Goal: Use online tool/utility: Utilize a website feature to perform a specific function

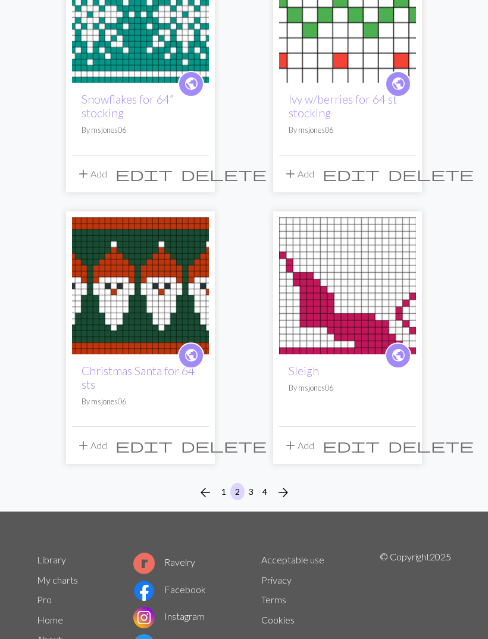
scroll to position [1834, 0]
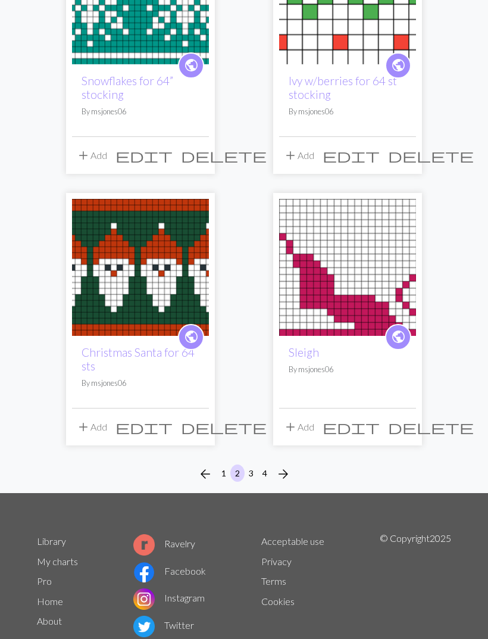
click at [220, 471] on button "1" at bounding box center [224, 472] width 14 height 17
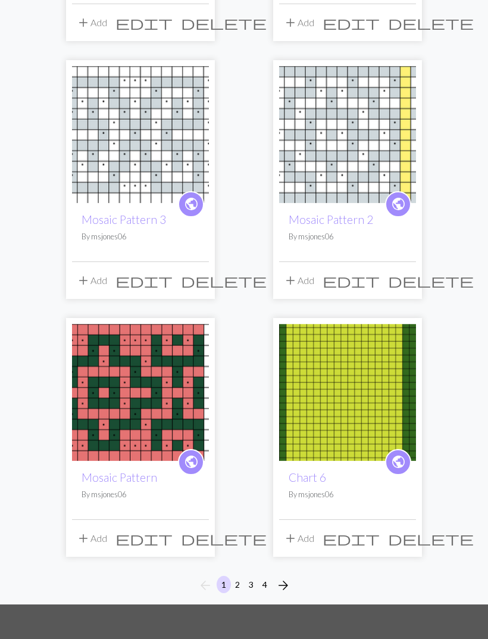
scroll to position [1767, 0]
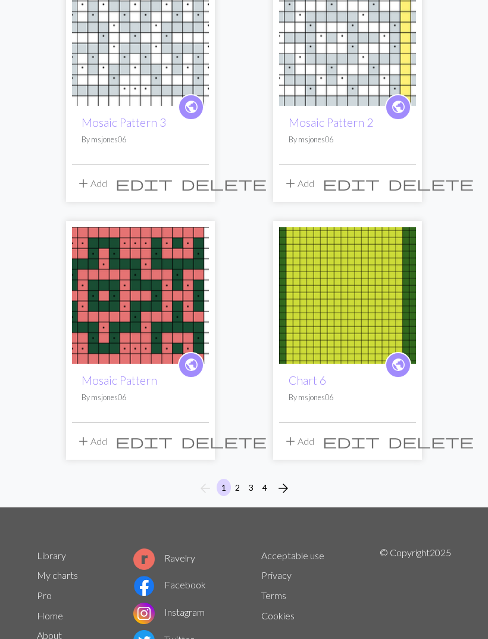
click at [236, 479] on button "2" at bounding box center [237, 487] width 14 height 17
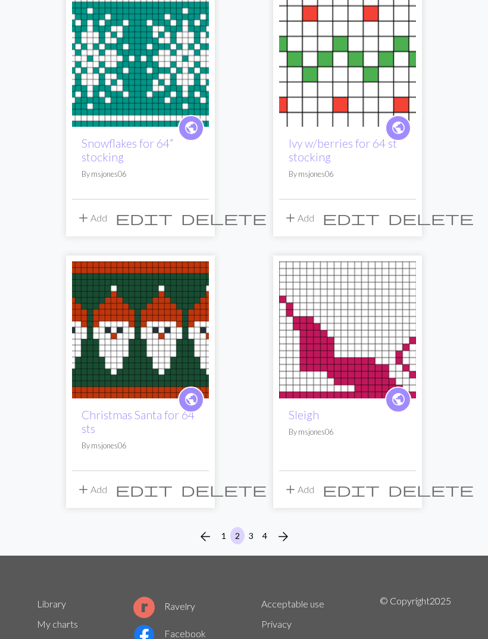
scroll to position [1834, 0]
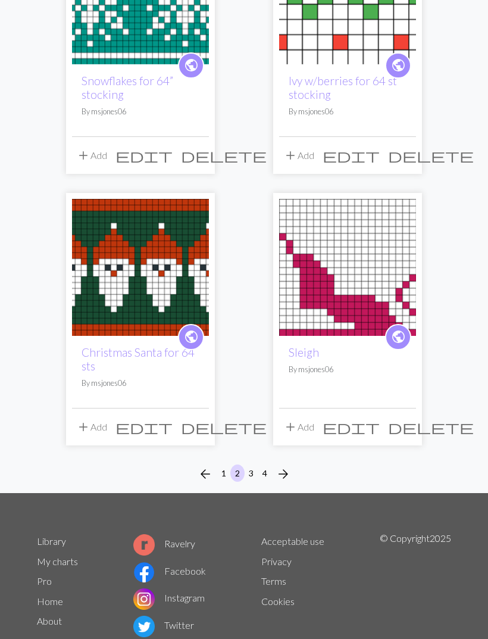
click at [290, 477] on span "arrow_forward" at bounding box center [283, 473] width 14 height 17
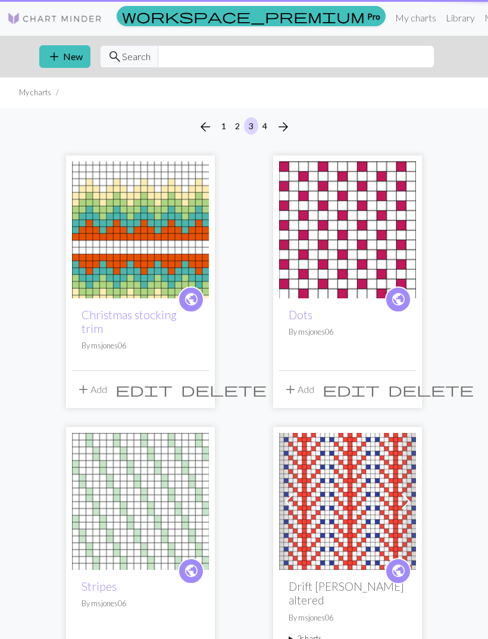
click at [283, 473] on link "Previous" at bounding box center [289, 501] width 21 height 137
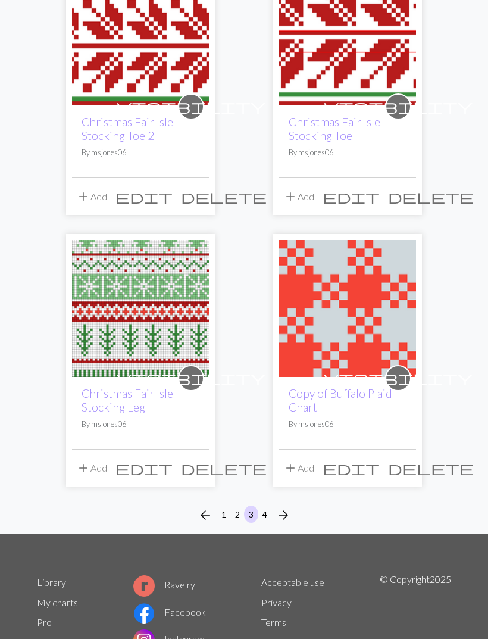
scroll to position [1861, 0]
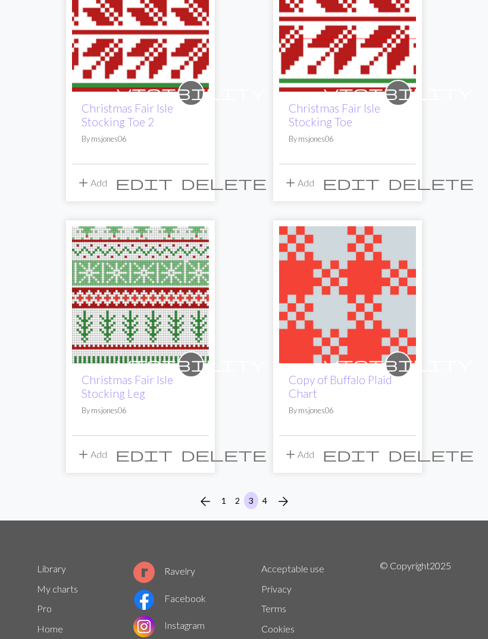
click at [267, 492] on button "4" at bounding box center [265, 500] width 14 height 17
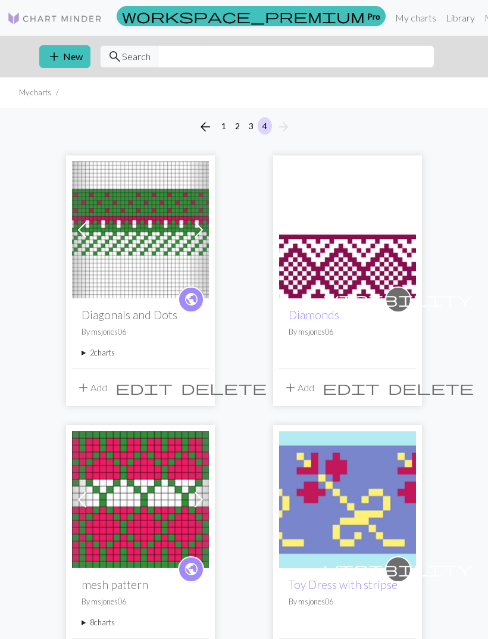
click at [233, 128] on button "2" at bounding box center [237, 125] width 14 height 17
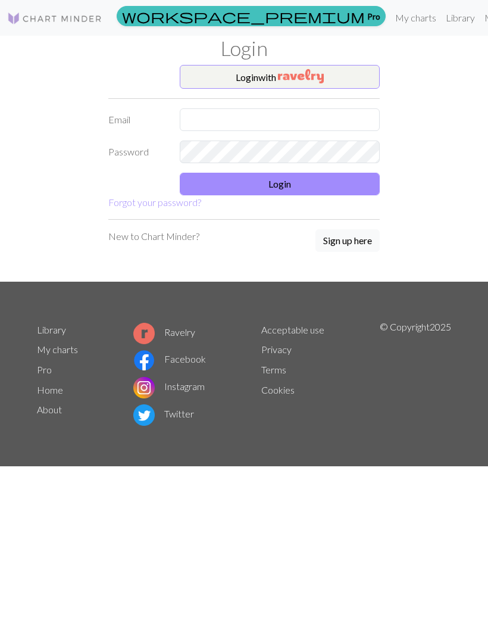
click at [314, 82] on img "button" at bounding box center [301, 76] width 46 height 14
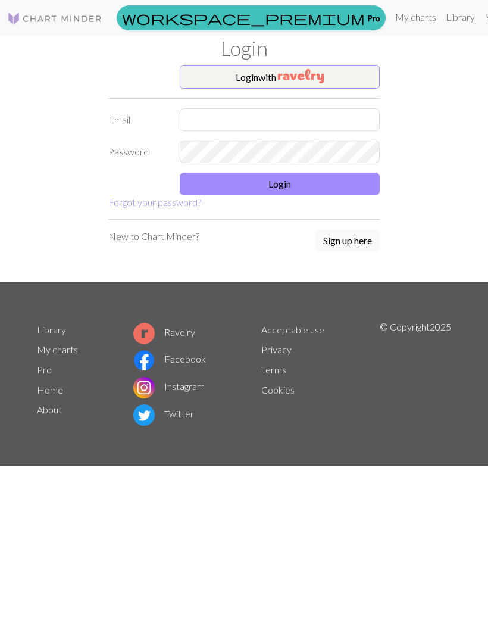
click at [302, 80] on img "button" at bounding box center [301, 76] width 46 height 14
click at [322, 79] on img "button" at bounding box center [301, 76] width 46 height 14
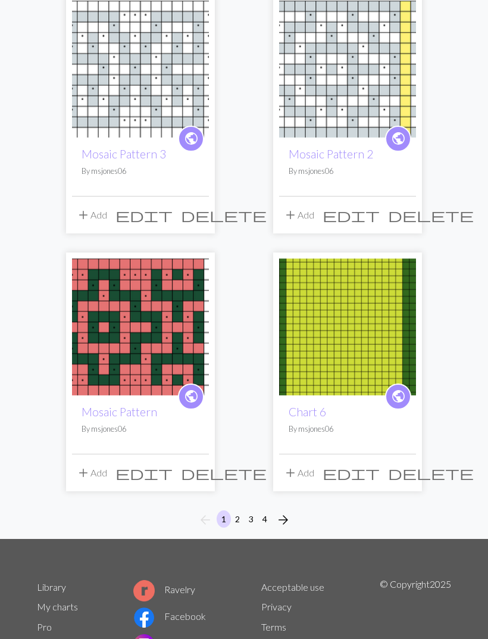
scroll to position [1767, 0]
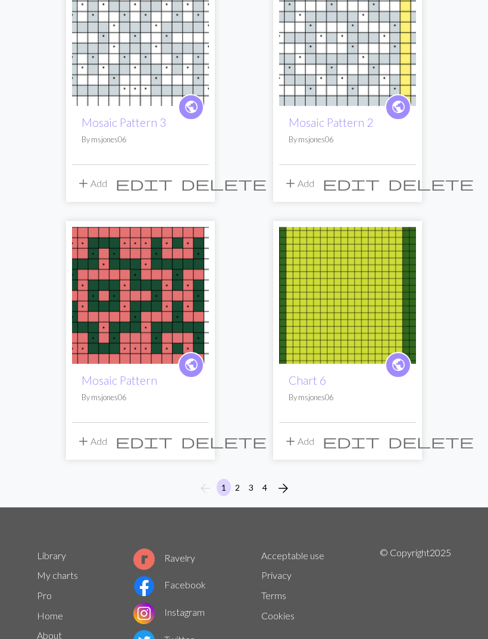
click at [232, 479] on button "2" at bounding box center [237, 487] width 14 height 17
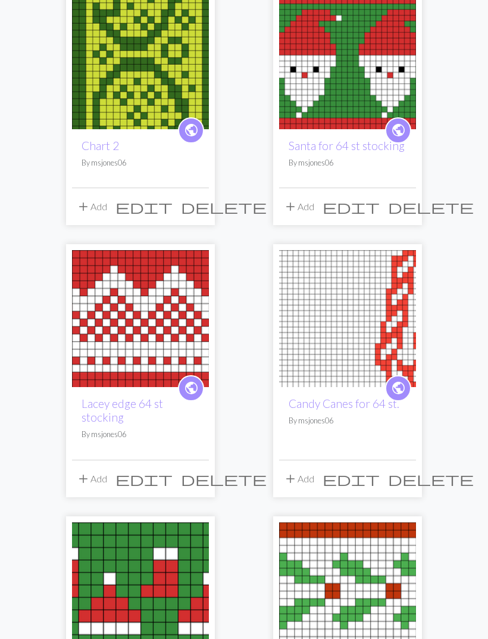
scroll to position [137, 0]
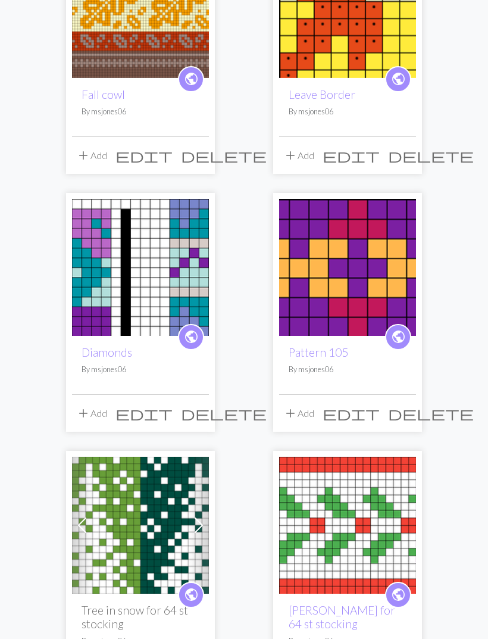
click at [140, 518] on img at bounding box center [140, 525] width 137 height 137
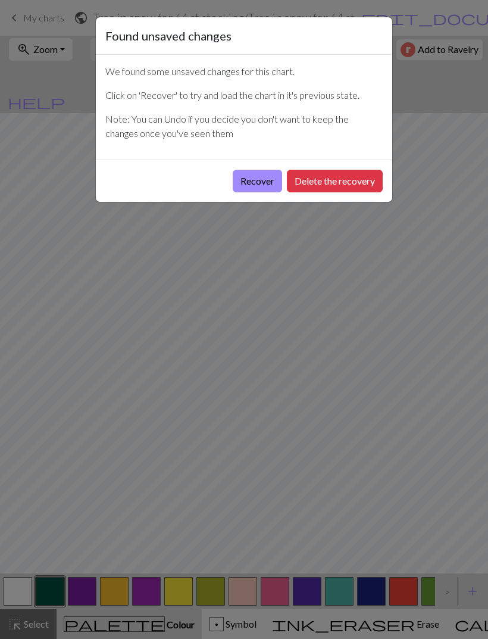
click at [253, 181] on button "Recover" at bounding box center [257, 181] width 49 height 23
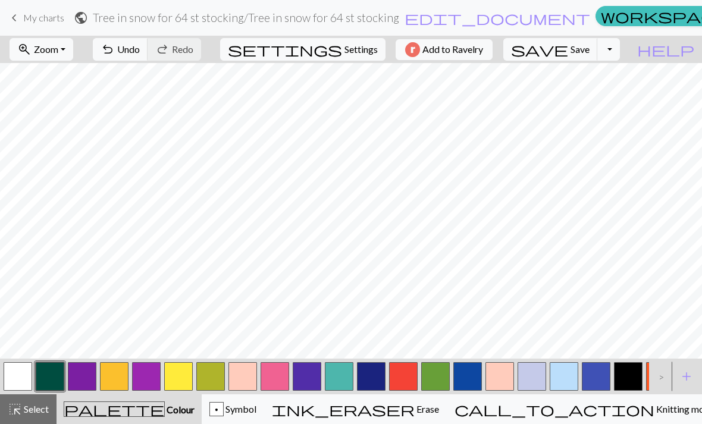
click at [488, 413] on span "Knitting mode" at bounding box center [685, 409] width 60 height 11
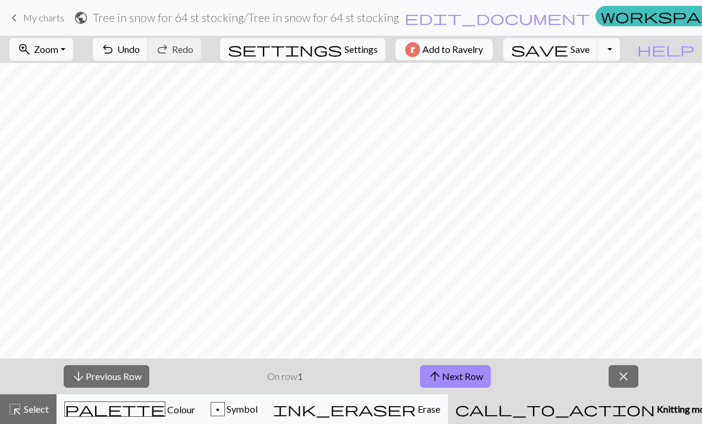
click at [454, 377] on button "arrow_upward Next Row" at bounding box center [455, 376] width 71 height 23
click at [470, 385] on button "arrow_upward Next Row" at bounding box center [455, 376] width 71 height 23
click at [451, 378] on button "arrow_upward Next Row" at bounding box center [455, 376] width 71 height 23
click at [454, 379] on button "arrow_upward Next Row" at bounding box center [455, 376] width 71 height 23
click at [457, 371] on button "arrow_upward Next Row" at bounding box center [455, 376] width 71 height 23
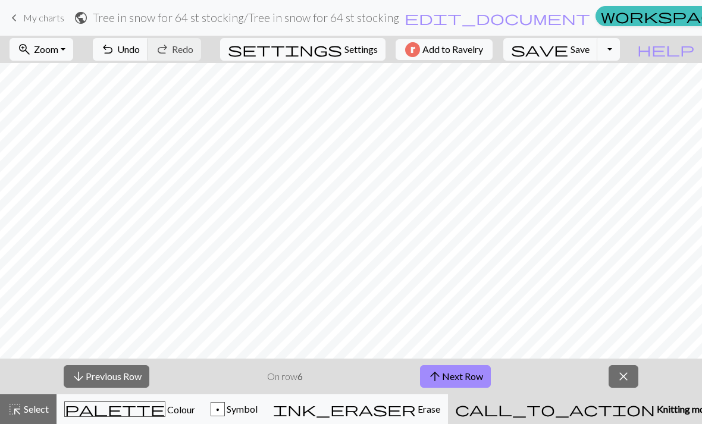
click at [457, 383] on button "arrow_upward Next Row" at bounding box center [455, 376] width 71 height 23
click at [463, 379] on button "arrow_upward Next Row" at bounding box center [455, 376] width 71 height 23
click at [466, 371] on button "arrow_upward Next Row" at bounding box center [455, 376] width 71 height 23
